Goal: Check status

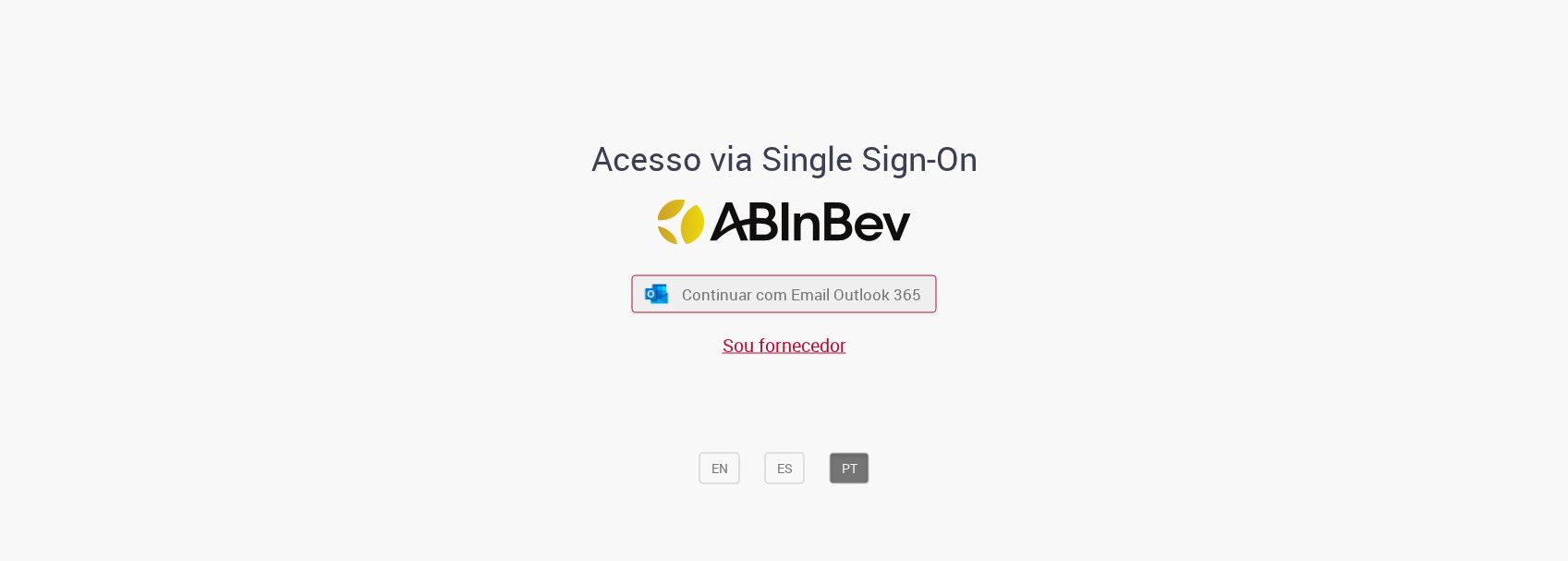
click at [876, 298] on span "Continuar com Email Outlook 365" at bounding box center [801, 294] width 239 height 21
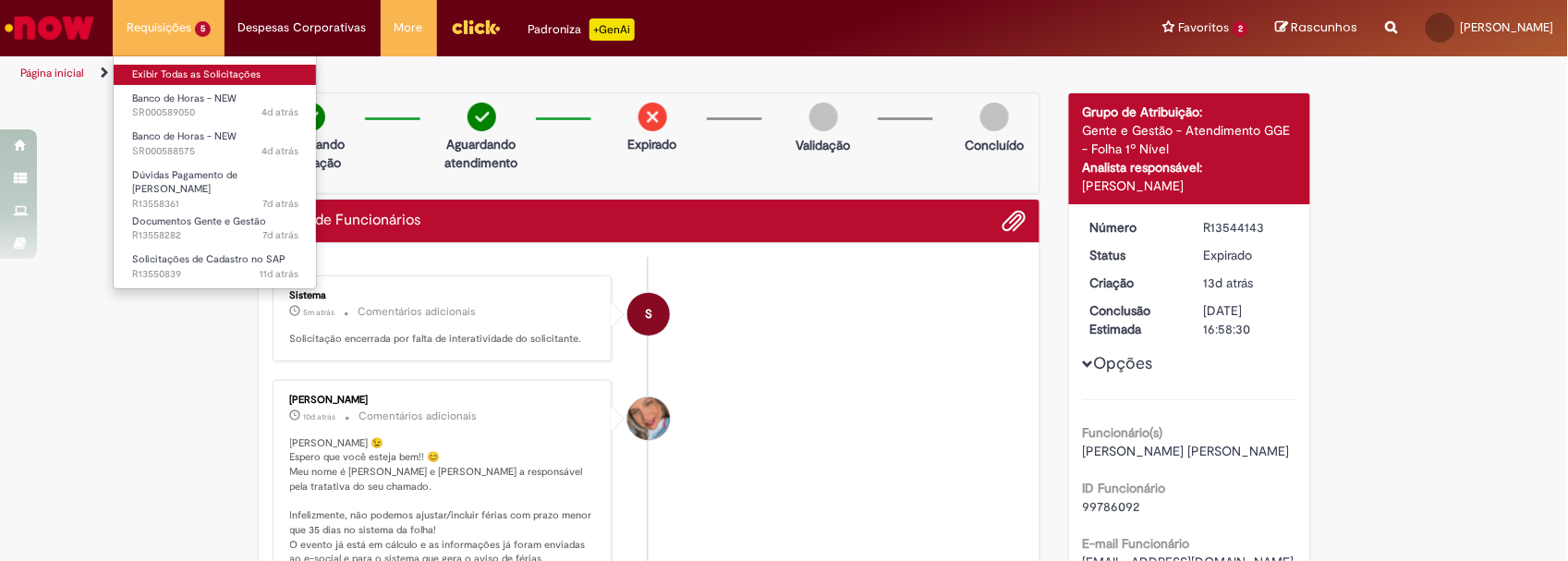
click at [182, 72] on link "Exibir Todas as Solicitações" at bounding box center [215, 75] width 203 height 21
